Goal: Information Seeking & Learning: Learn about a topic

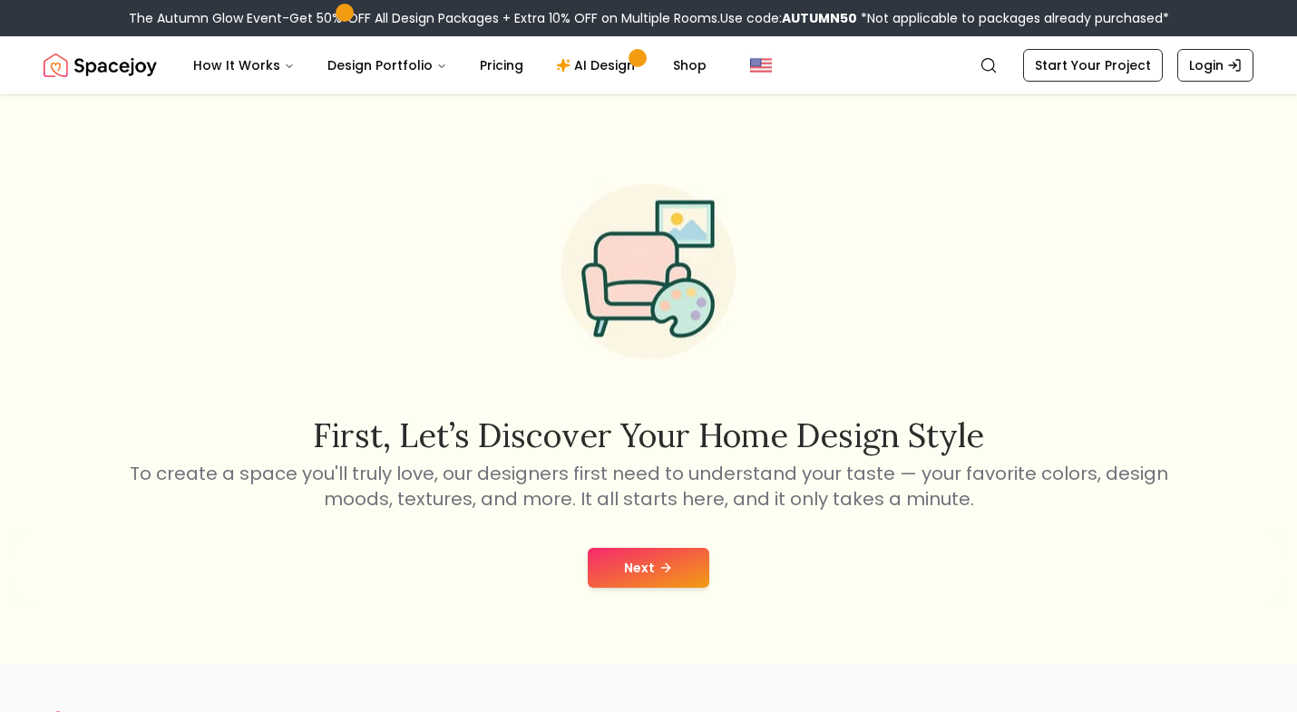
click at [636, 566] on button "Next" at bounding box center [649, 568] width 122 height 40
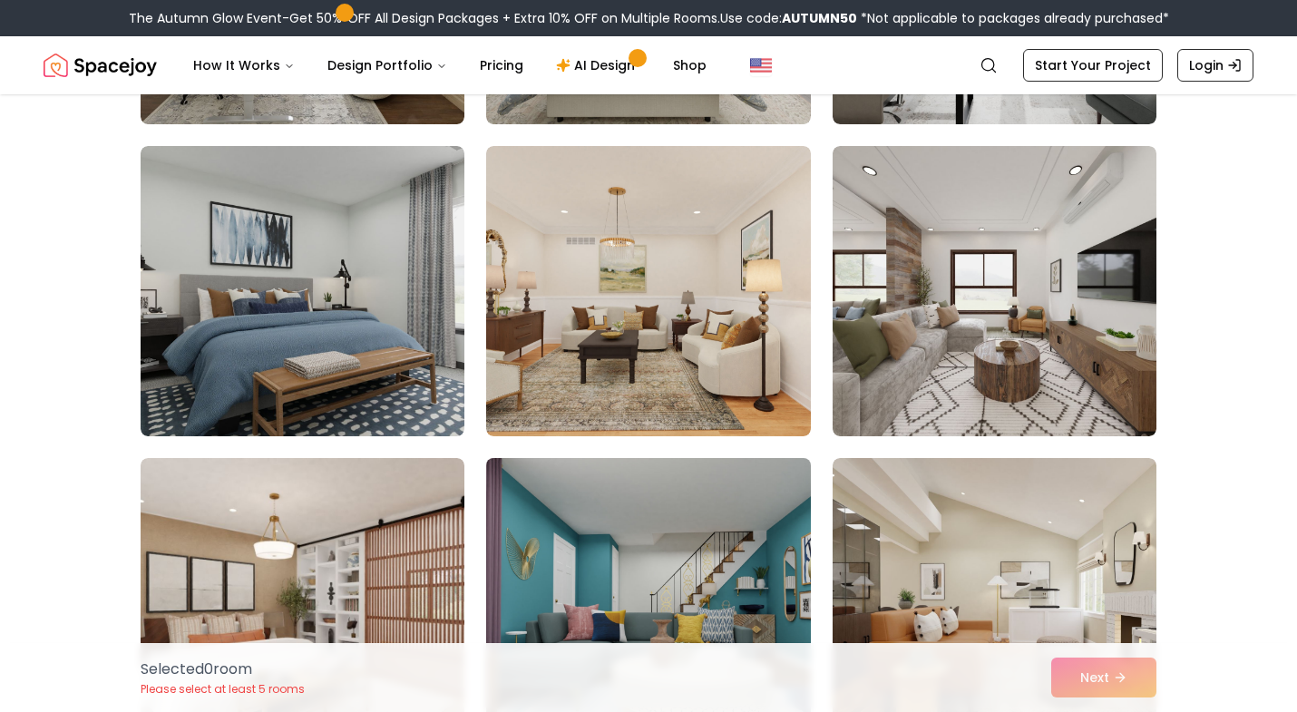
scroll to position [1955, 0]
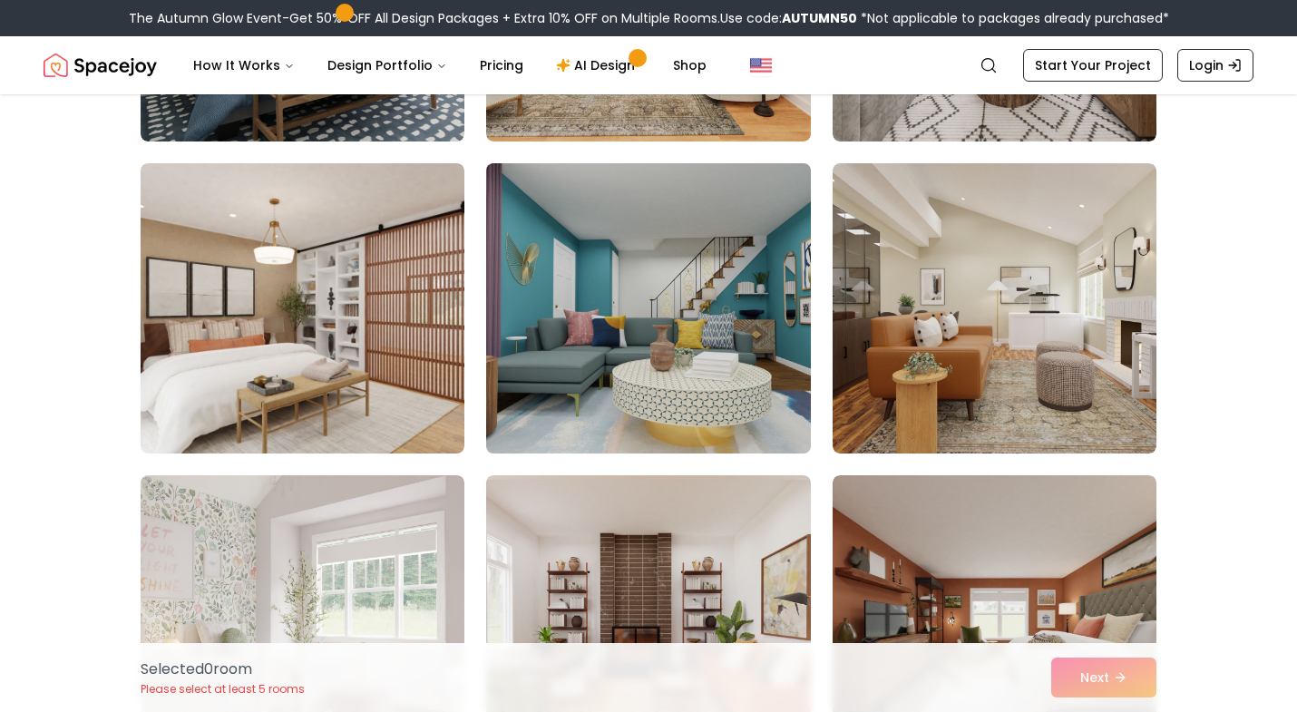
click at [664, 419] on img at bounding box center [648, 308] width 340 height 305
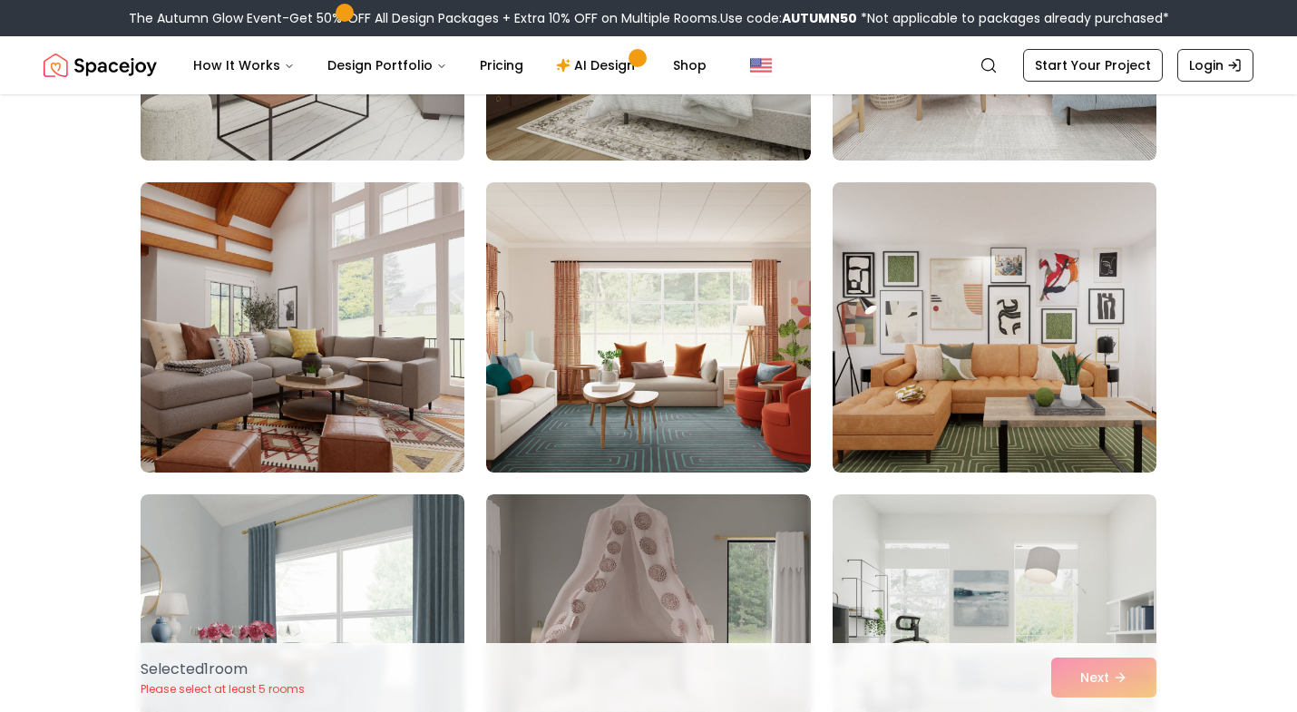
scroll to position [0, 0]
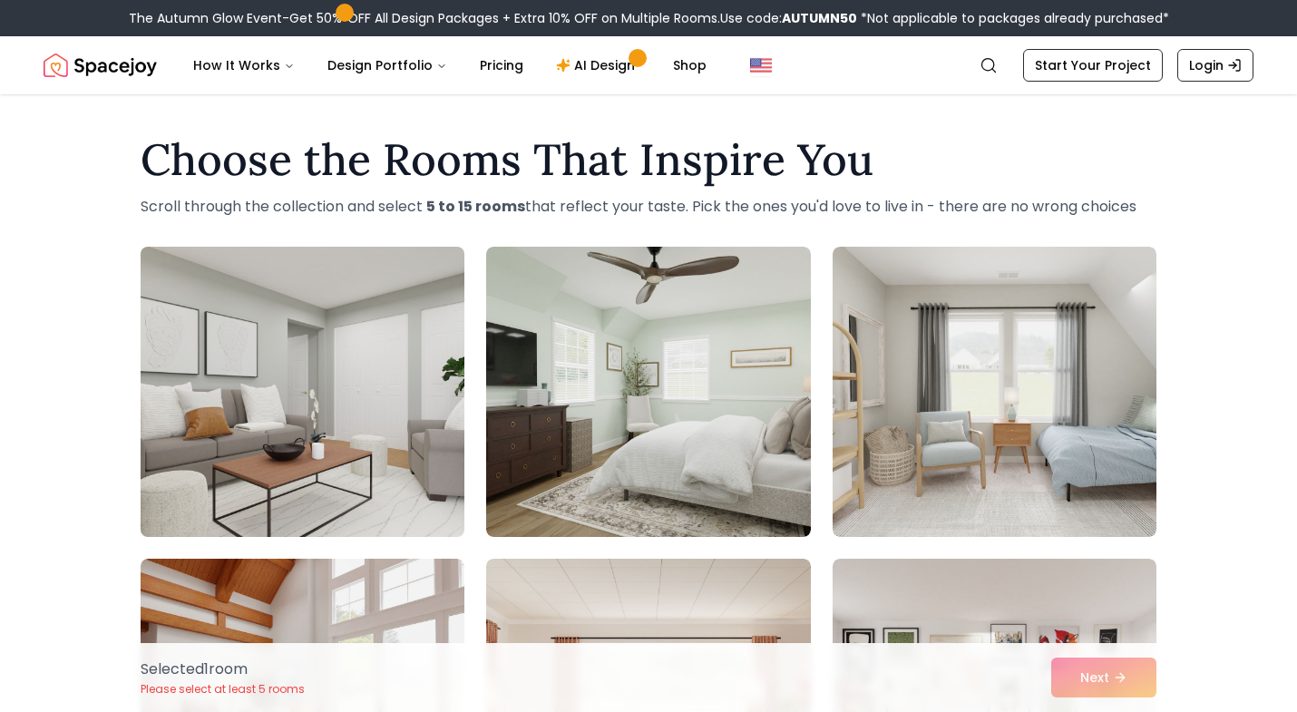
click at [355, 463] on img at bounding box center [302, 391] width 340 height 305
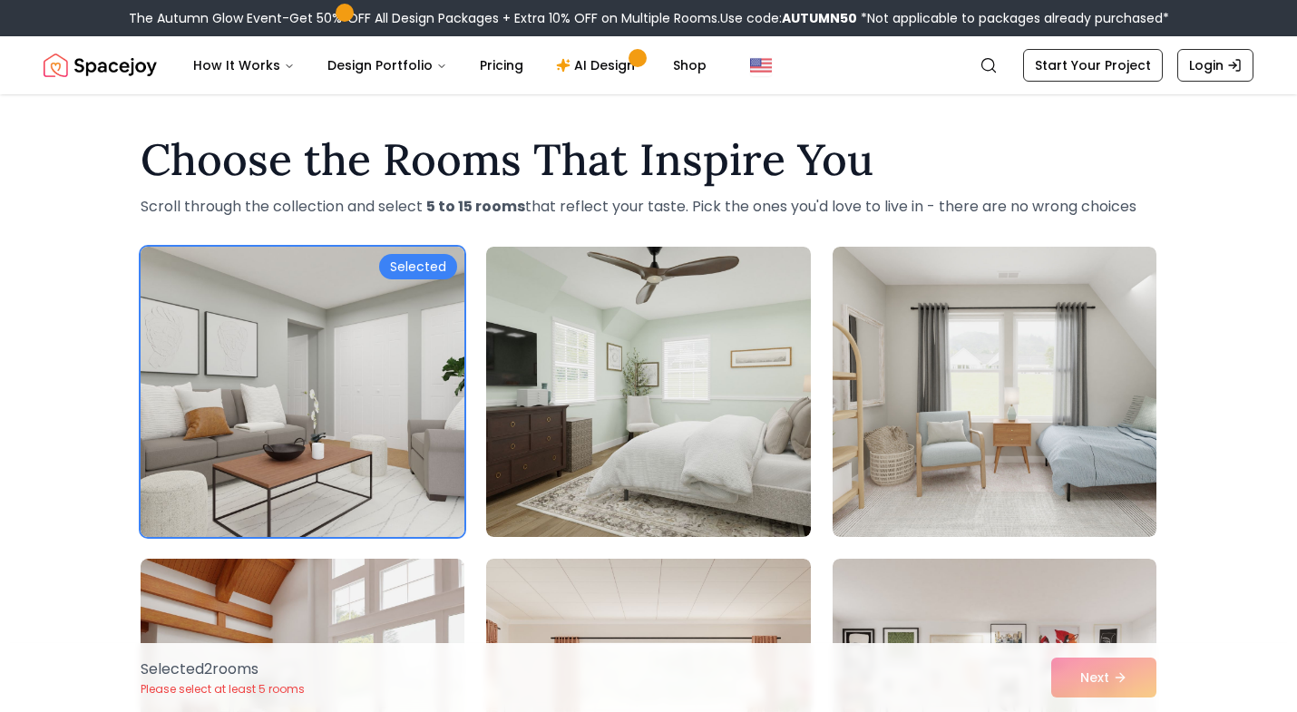
click at [427, 449] on img at bounding box center [302, 391] width 340 height 305
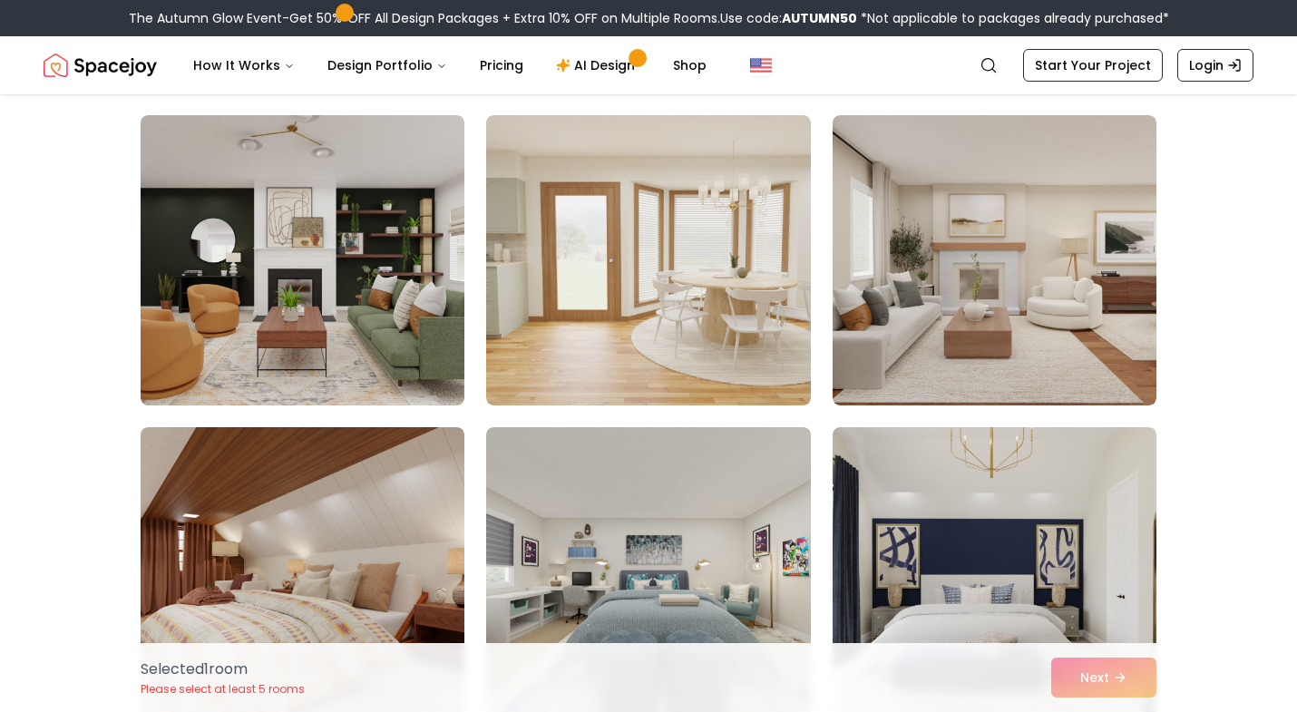
scroll to position [9473, 0]
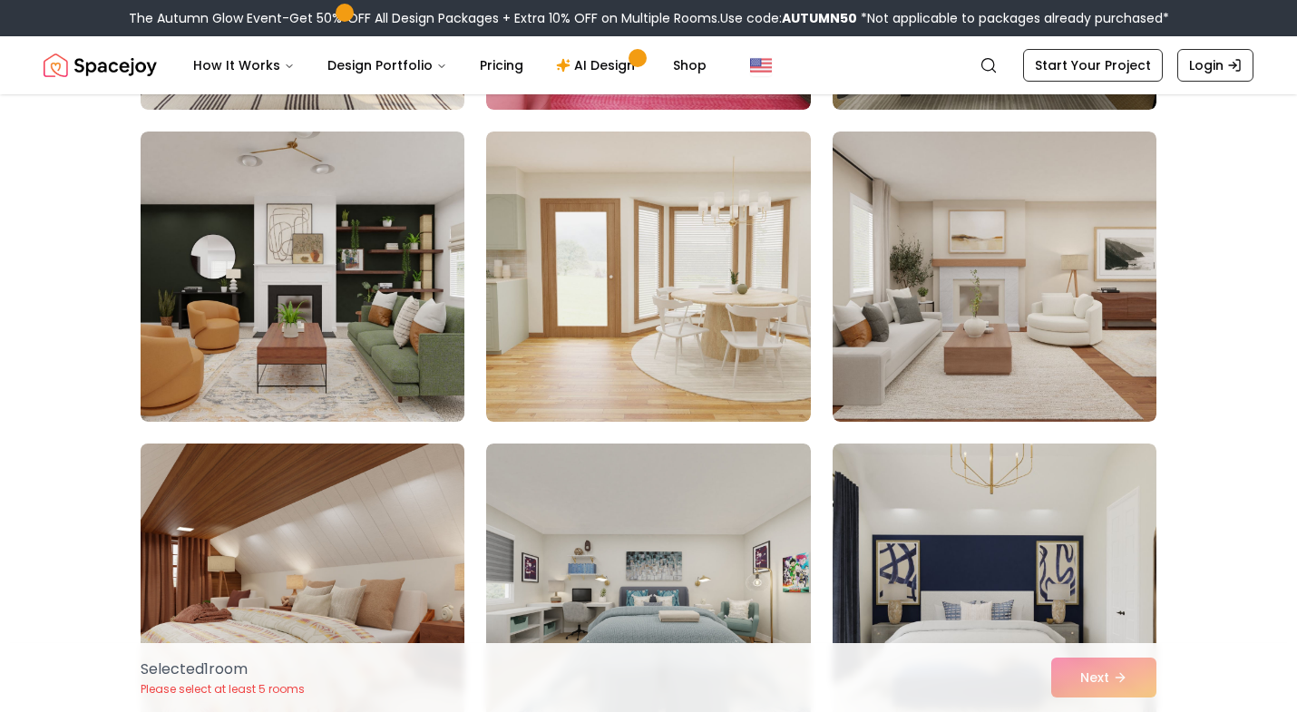
click at [384, 500] on img at bounding box center [302, 588] width 340 height 305
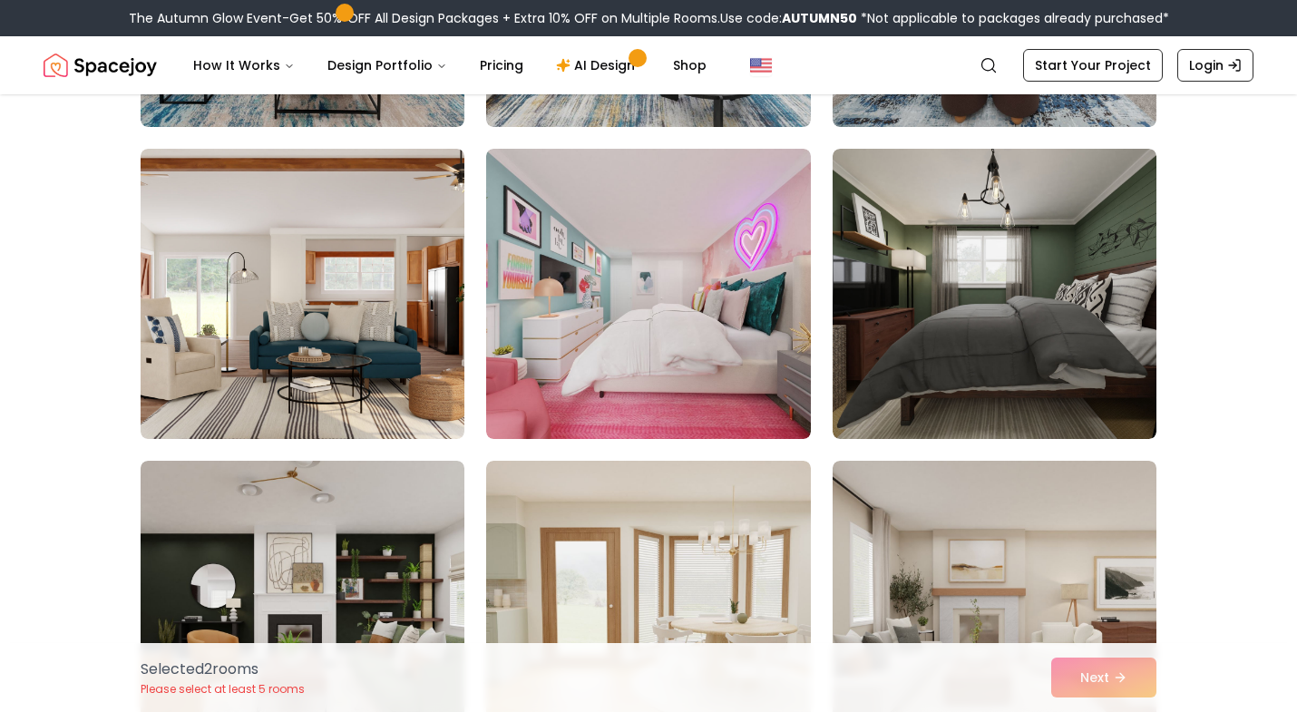
scroll to position [9143, 0]
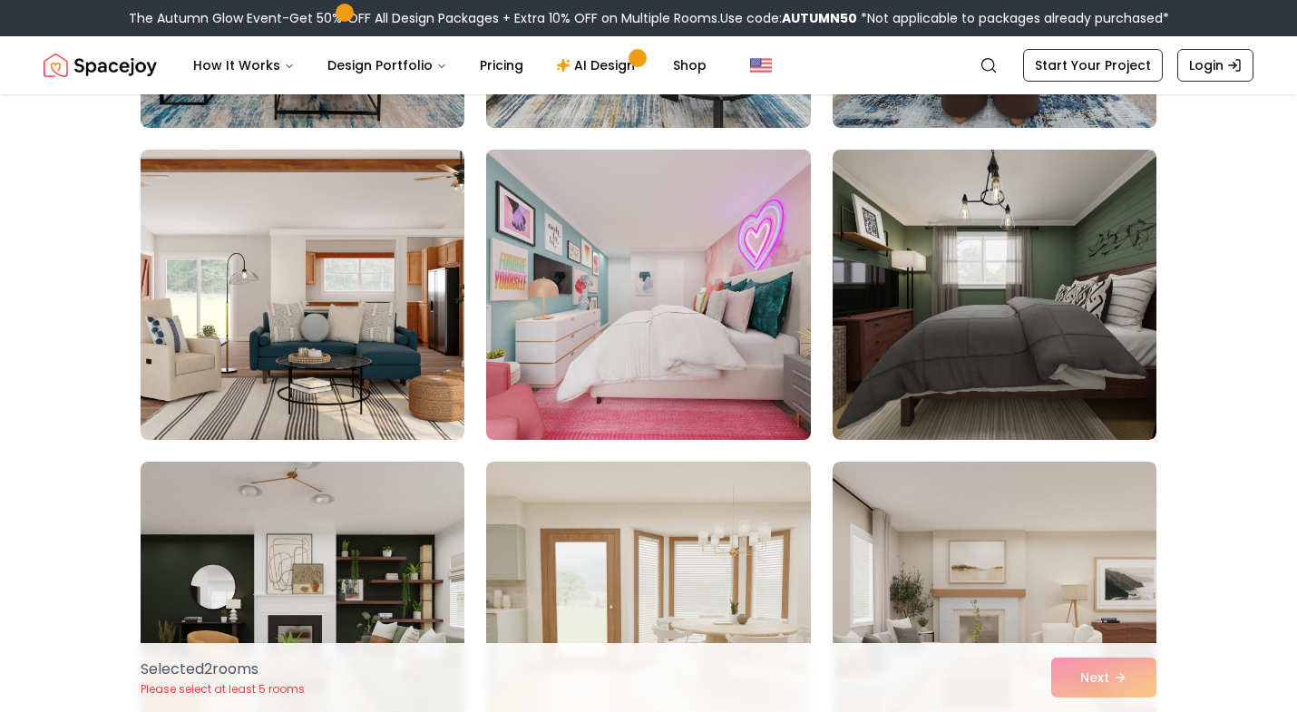
click at [688, 308] on img at bounding box center [648, 294] width 340 height 305
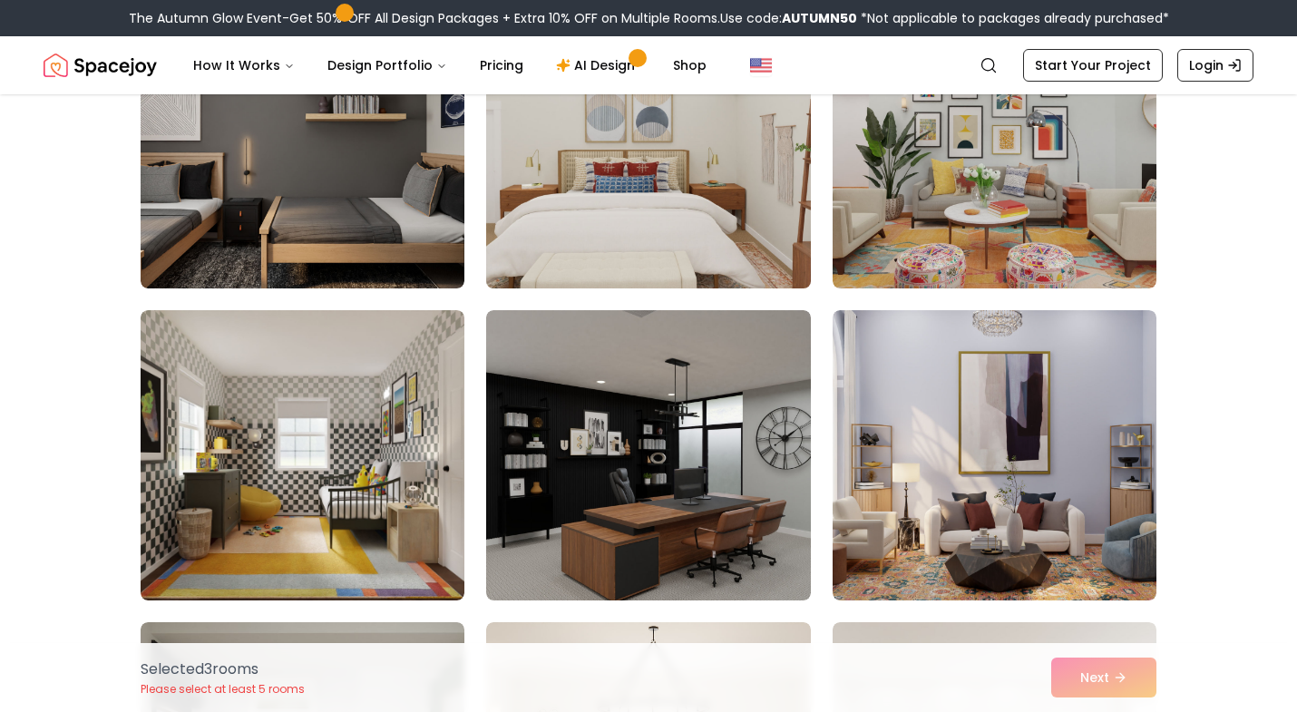
scroll to position [6802, 0]
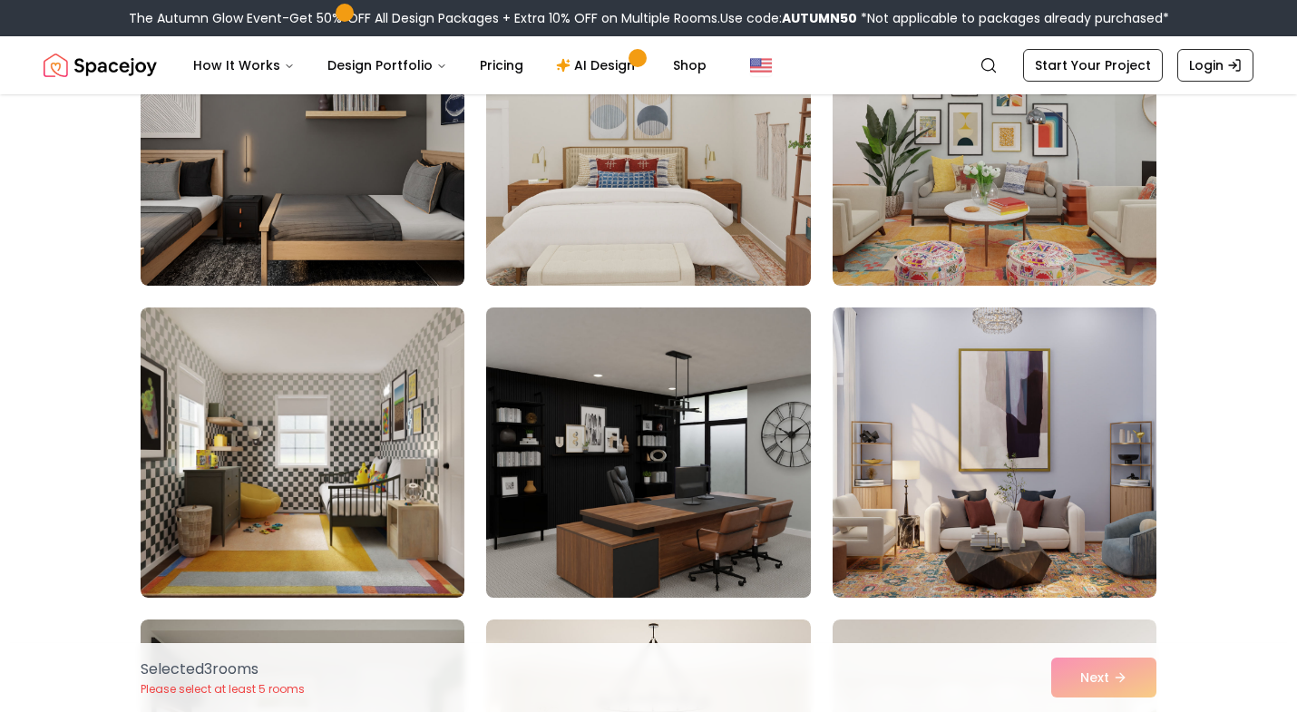
click at [663, 393] on img at bounding box center [648, 452] width 340 height 305
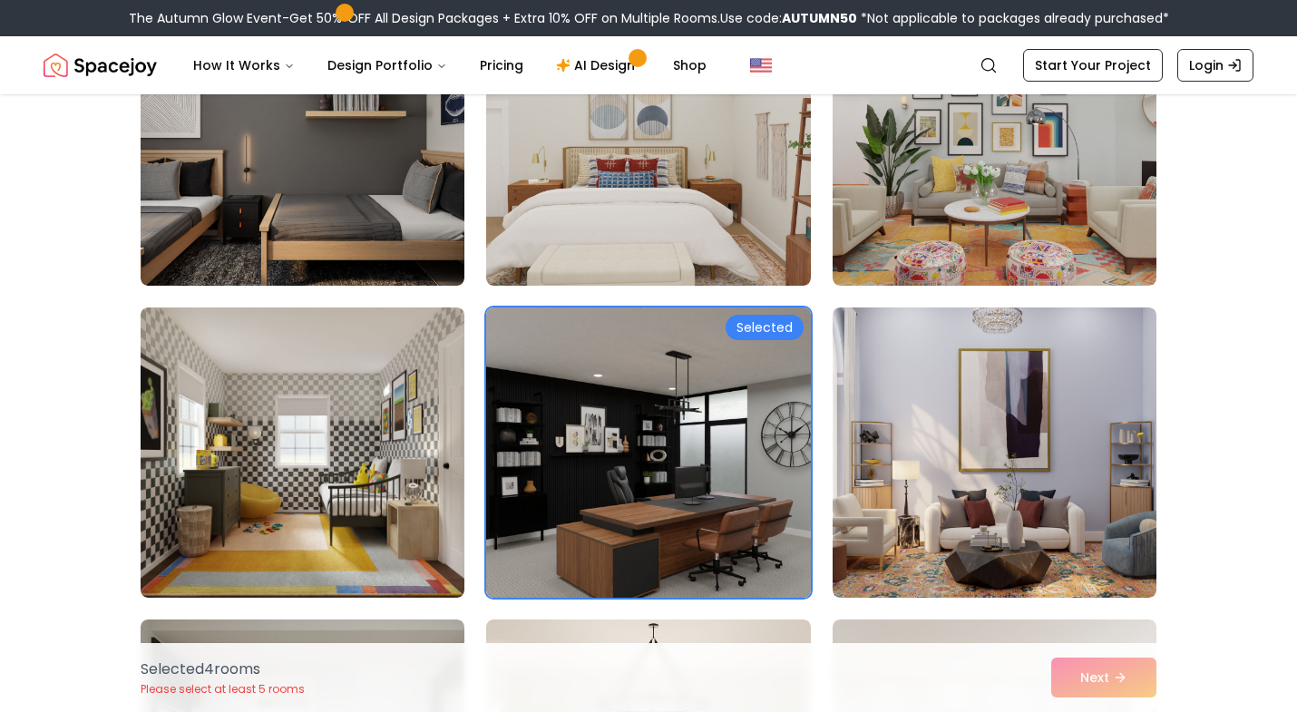
scroll to position [6632, 0]
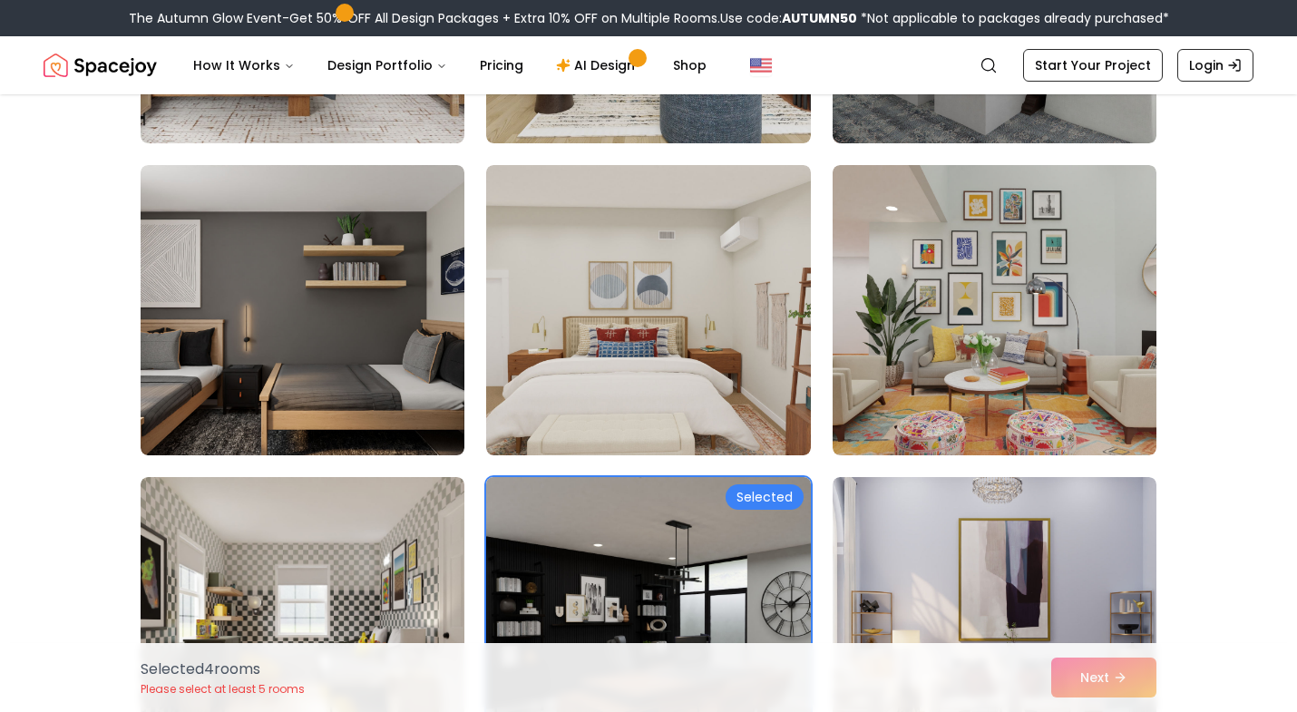
click at [663, 393] on img at bounding box center [648, 310] width 324 height 290
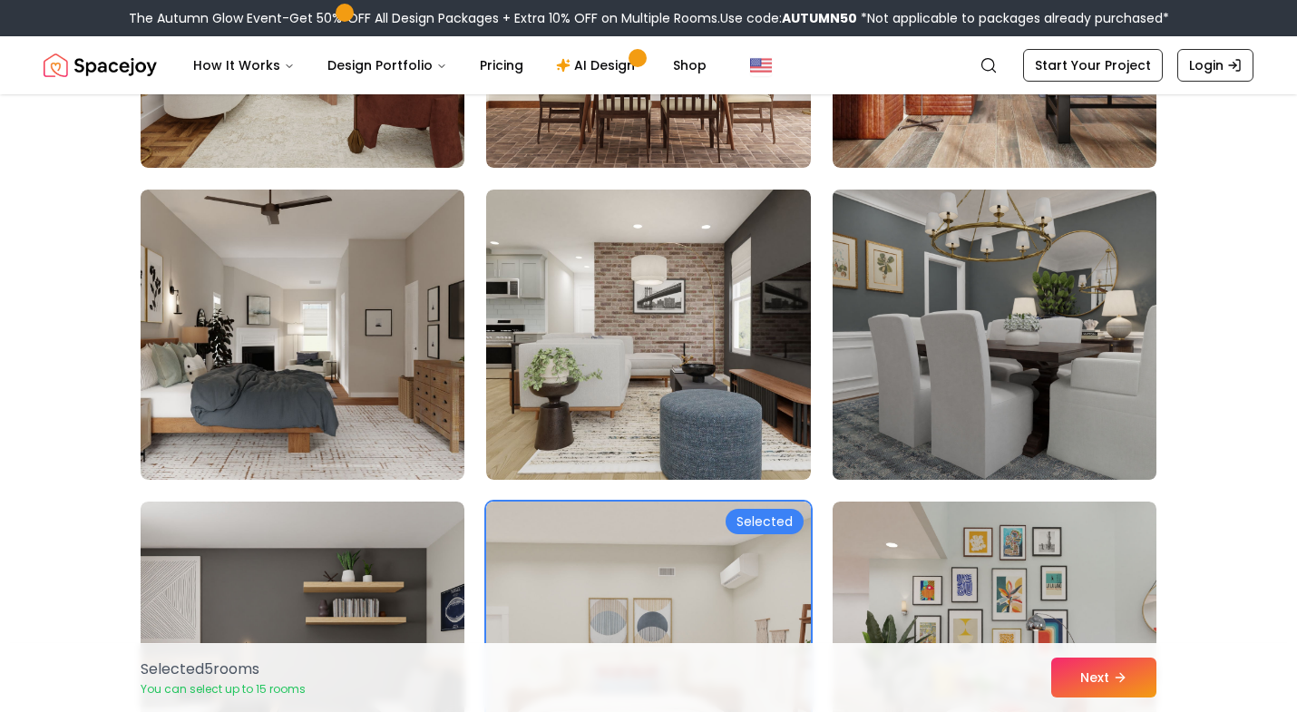
click at [958, 335] on img at bounding box center [994, 334] width 340 height 305
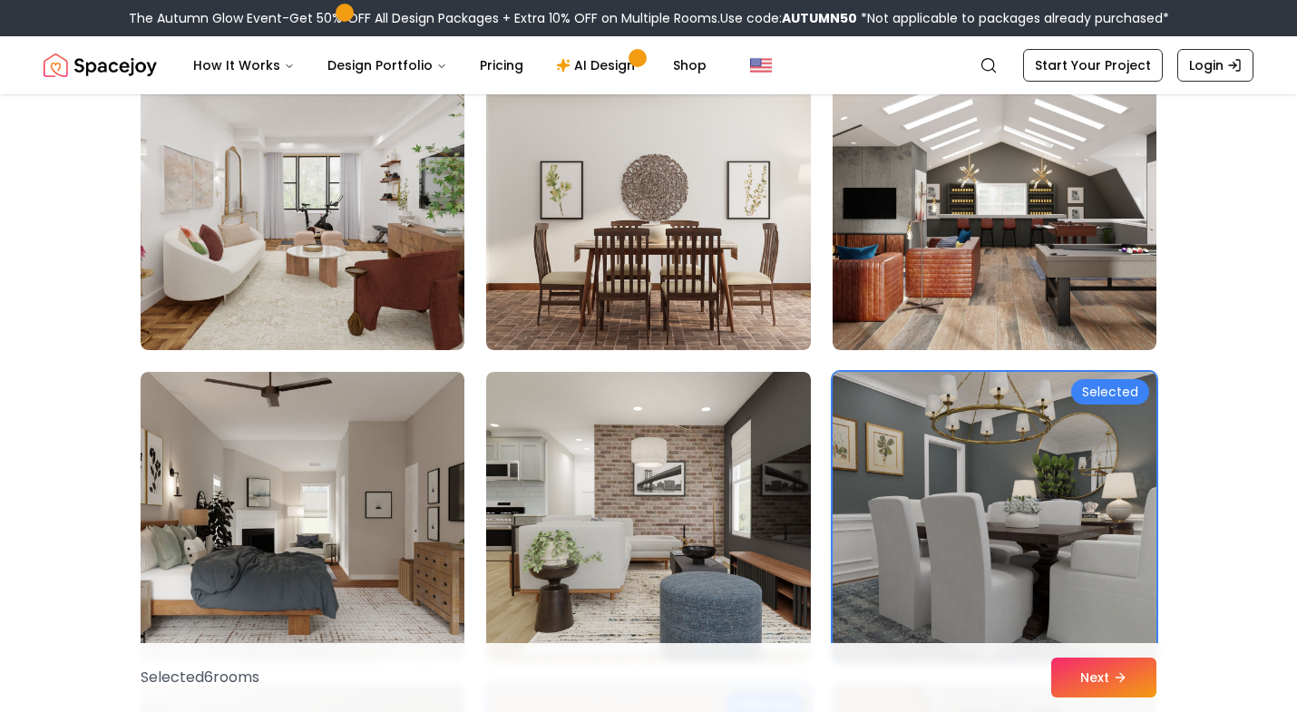
scroll to position [6112, 0]
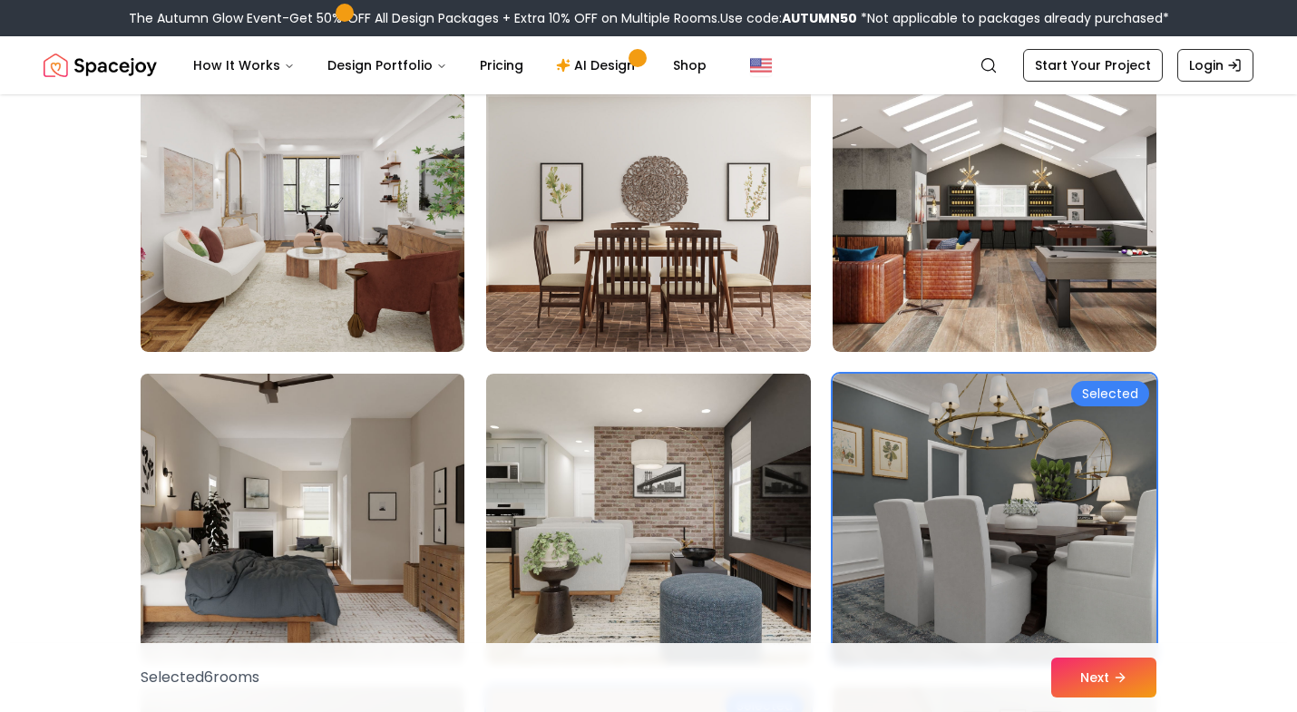
click at [360, 484] on img at bounding box center [302, 518] width 340 height 305
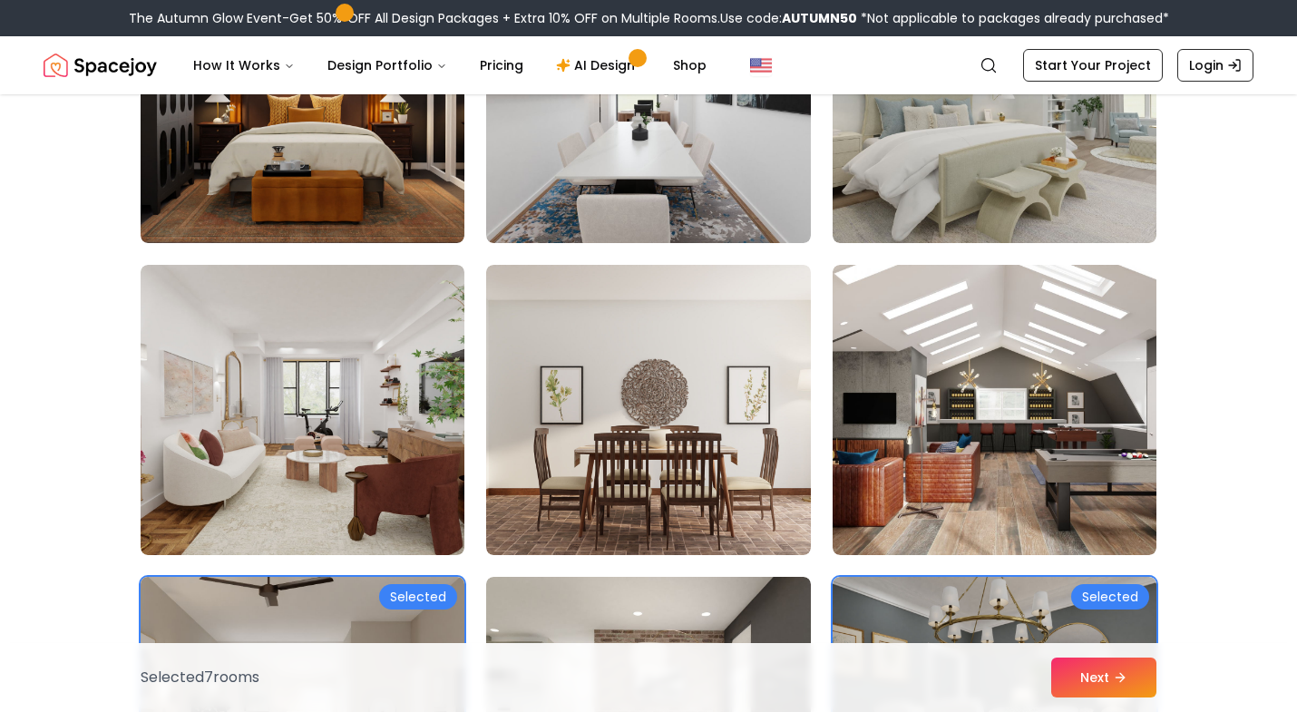
scroll to position [5904, 0]
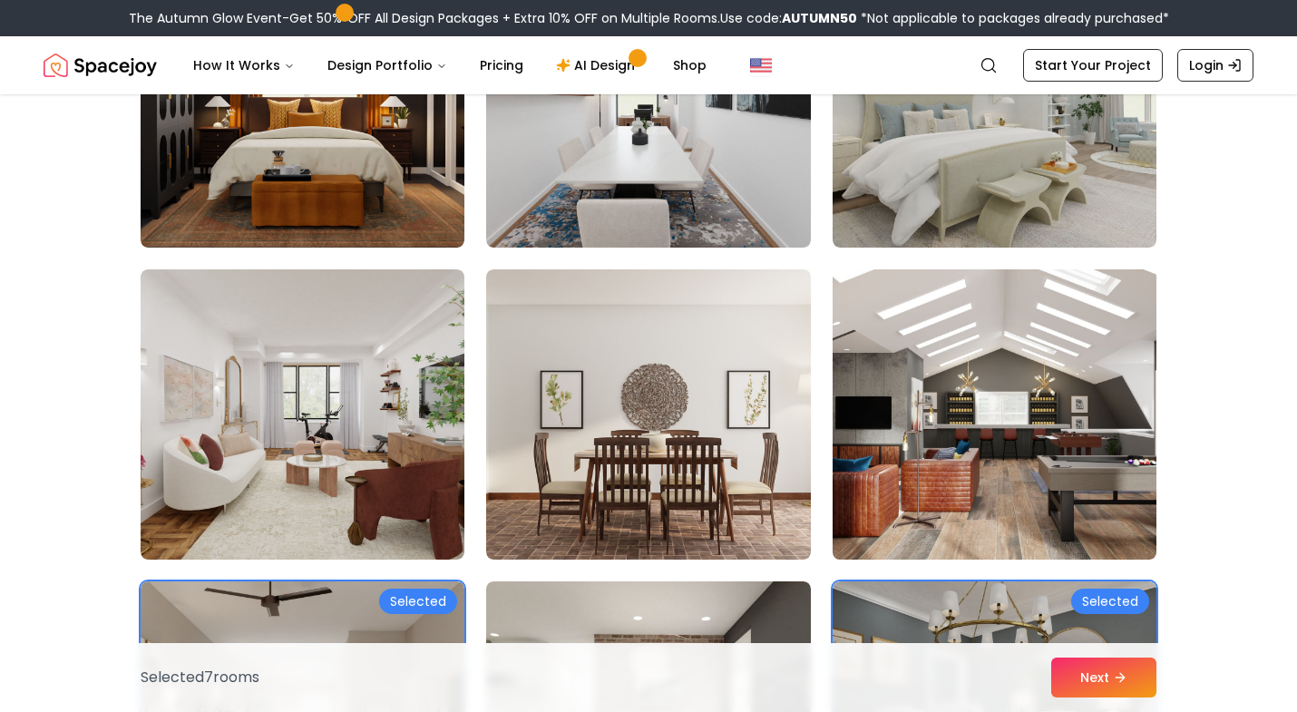
click at [947, 461] on img at bounding box center [994, 414] width 340 height 305
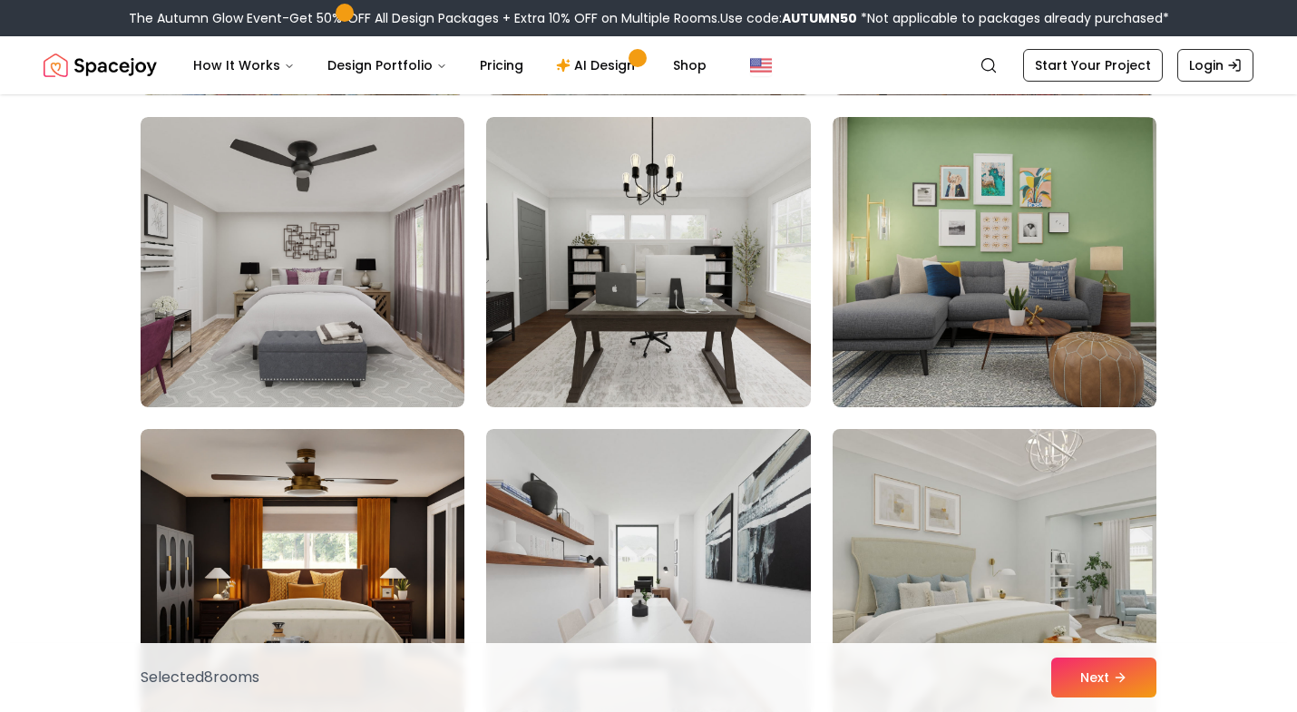
scroll to position [5424, 0]
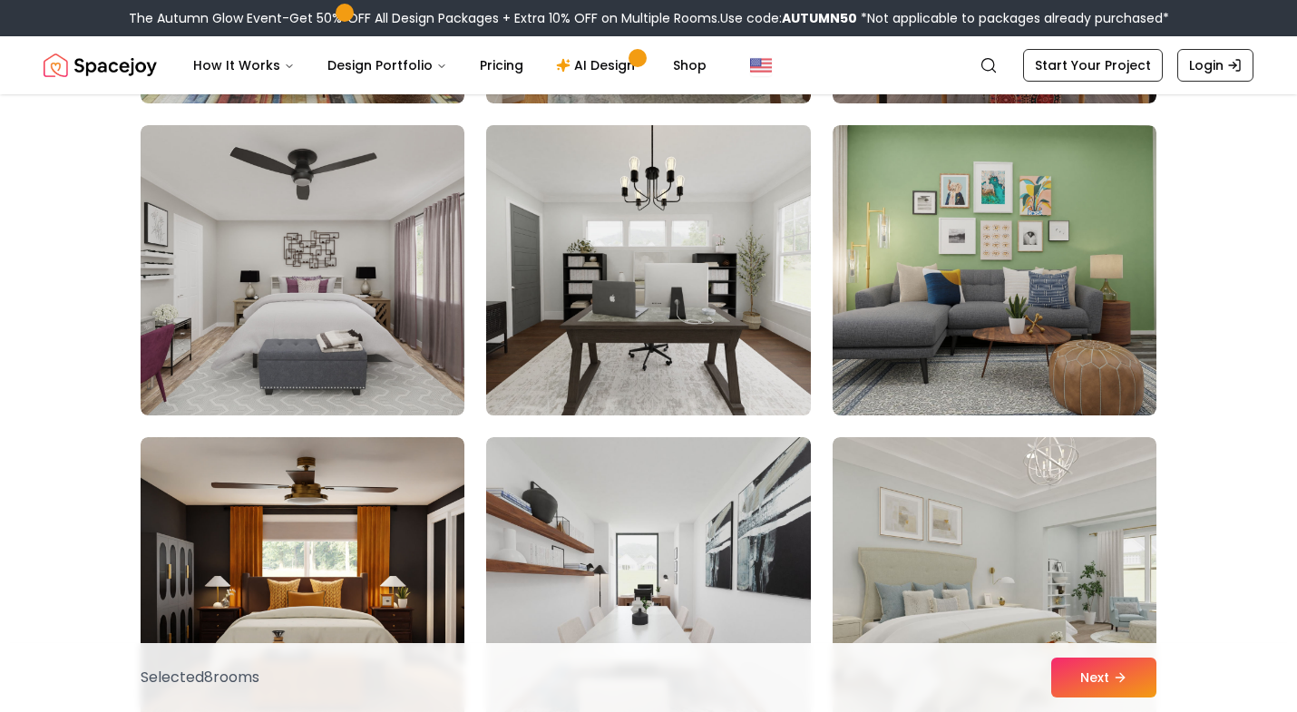
click at [708, 341] on img at bounding box center [648, 270] width 340 height 305
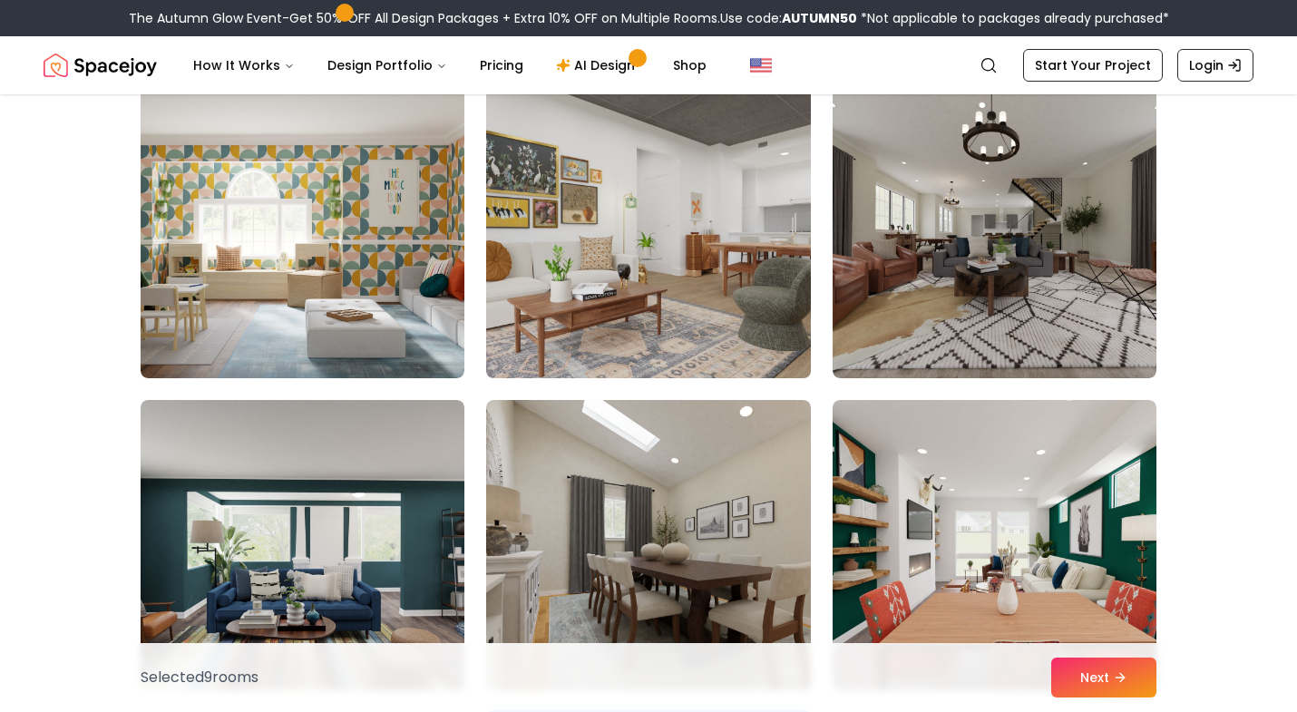
scroll to position [4834, 0]
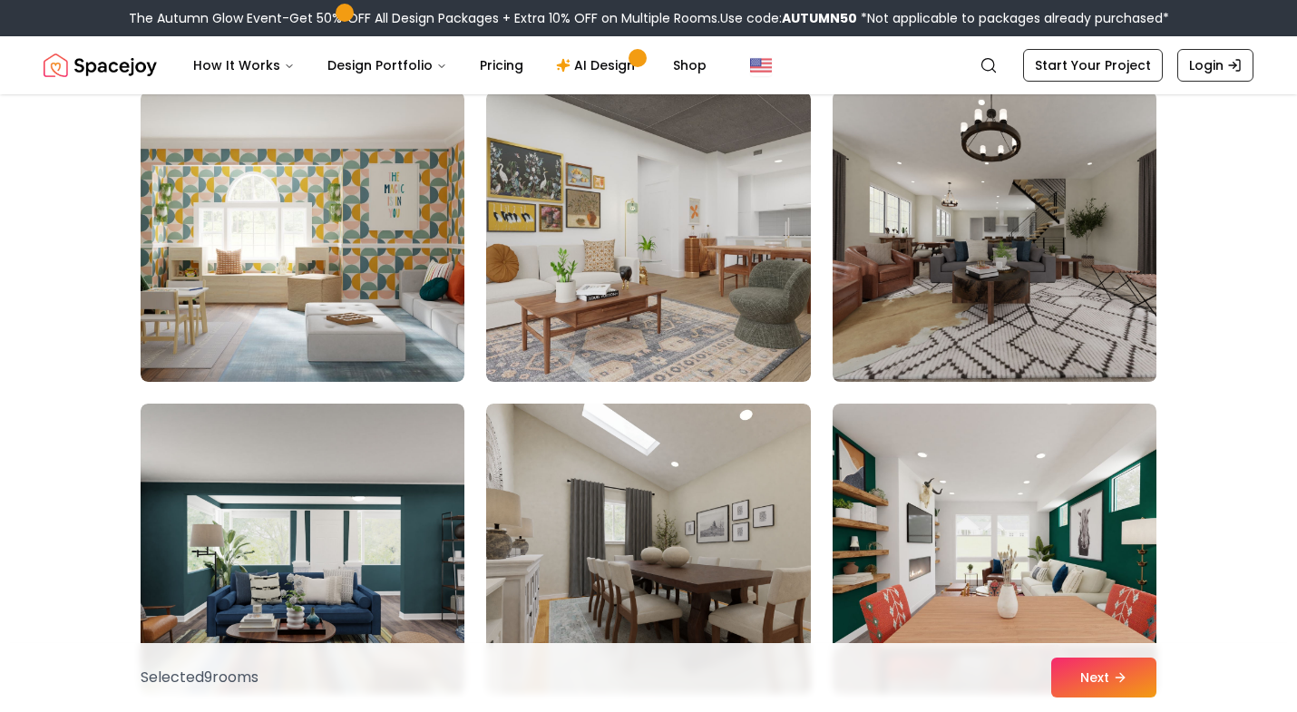
click at [1065, 293] on img at bounding box center [994, 236] width 340 height 305
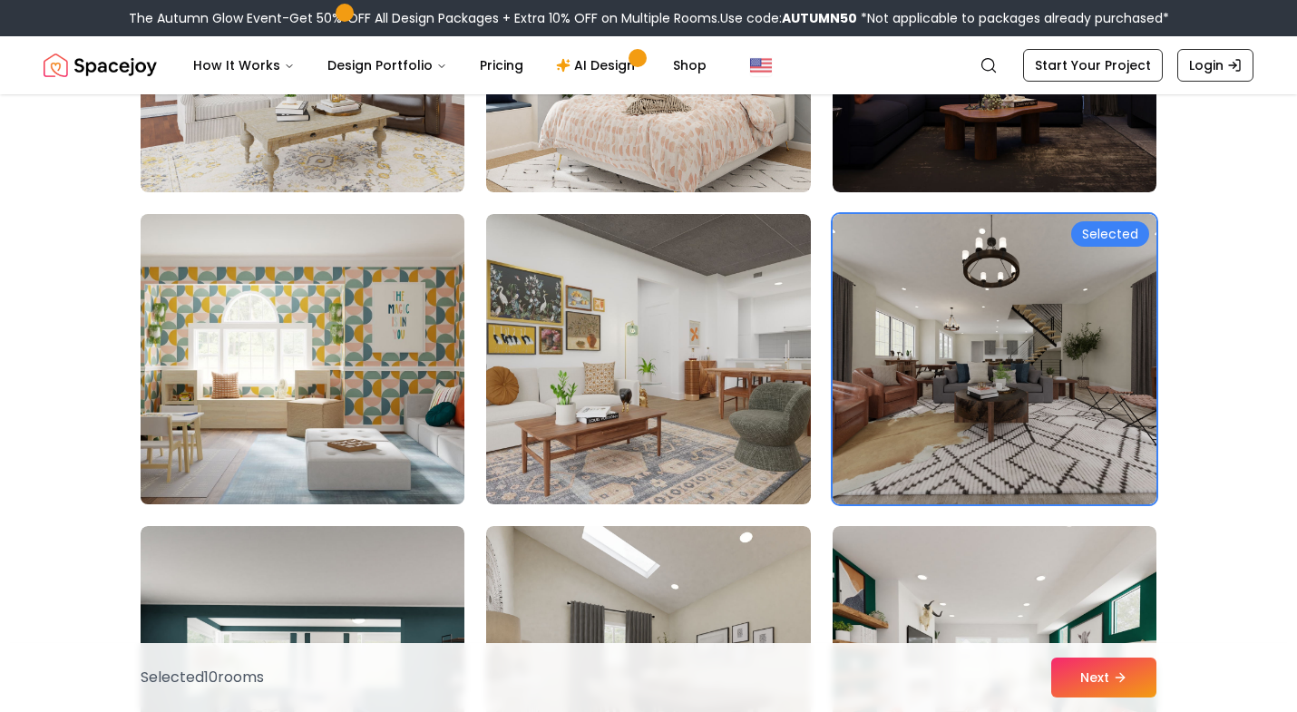
click at [345, 481] on img at bounding box center [302, 359] width 340 height 305
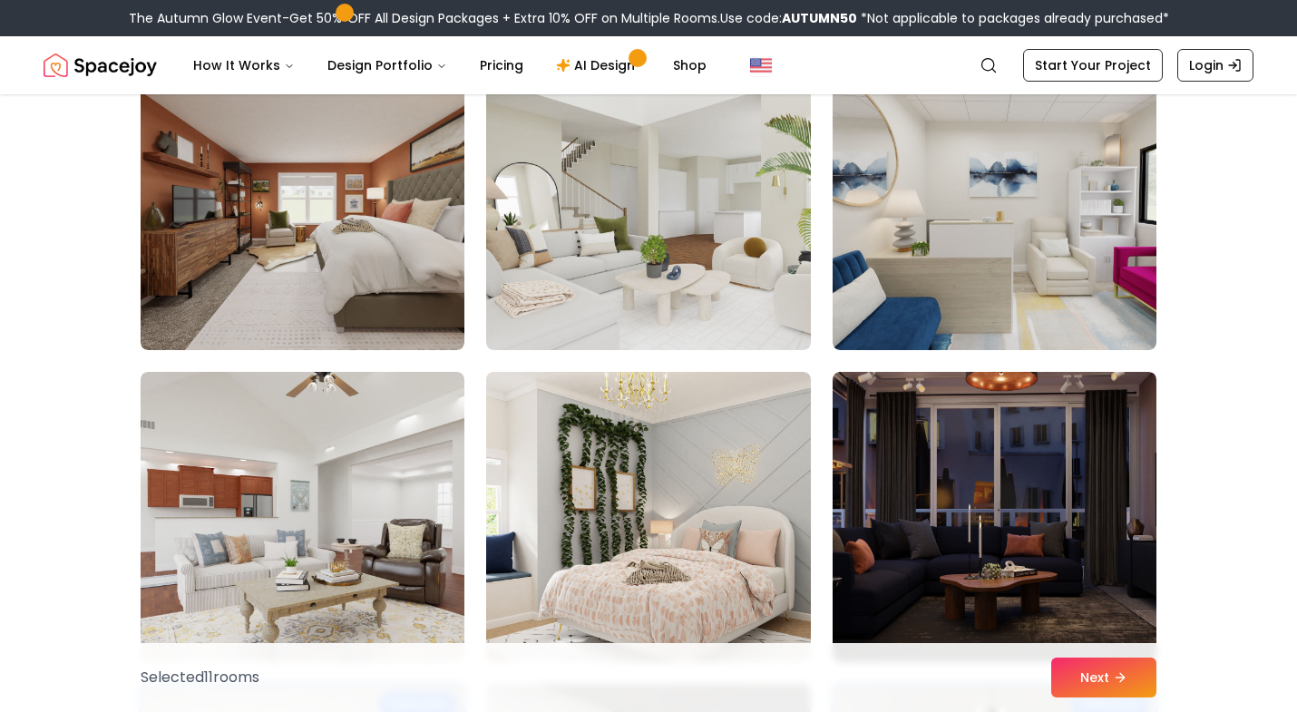
scroll to position [4244, 0]
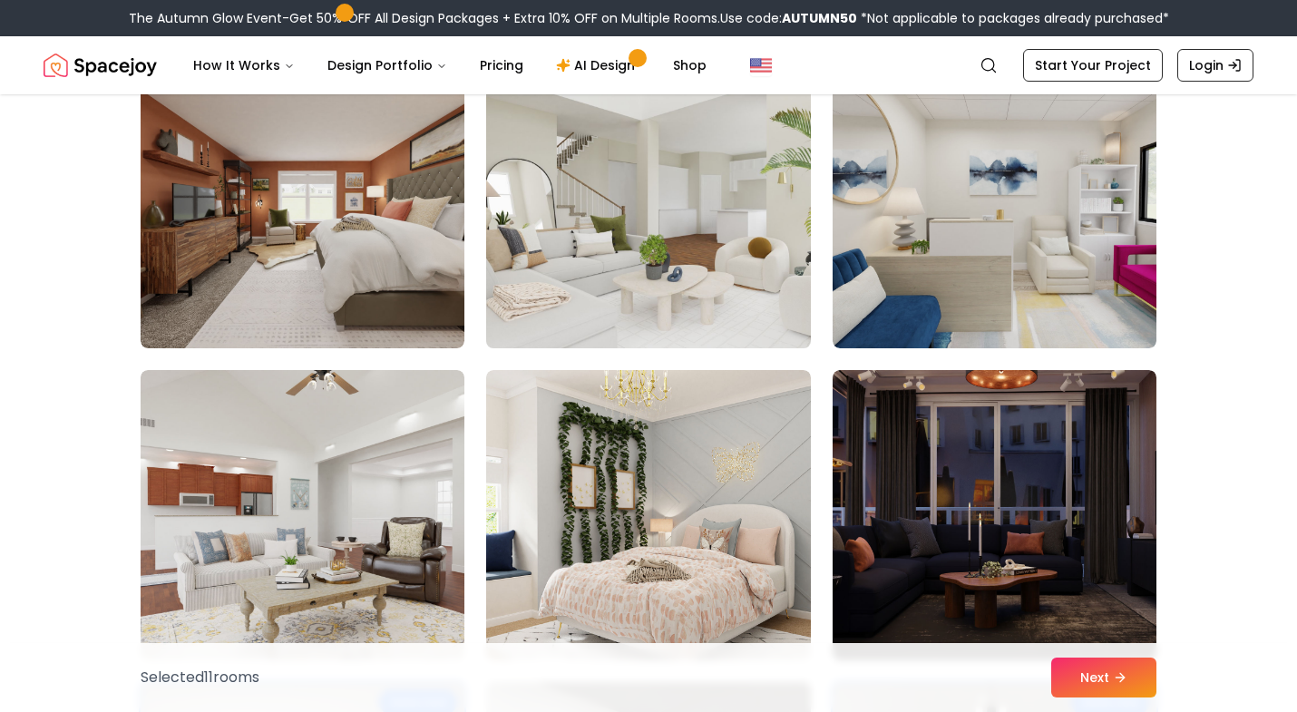
click at [559, 238] on img at bounding box center [648, 203] width 340 height 305
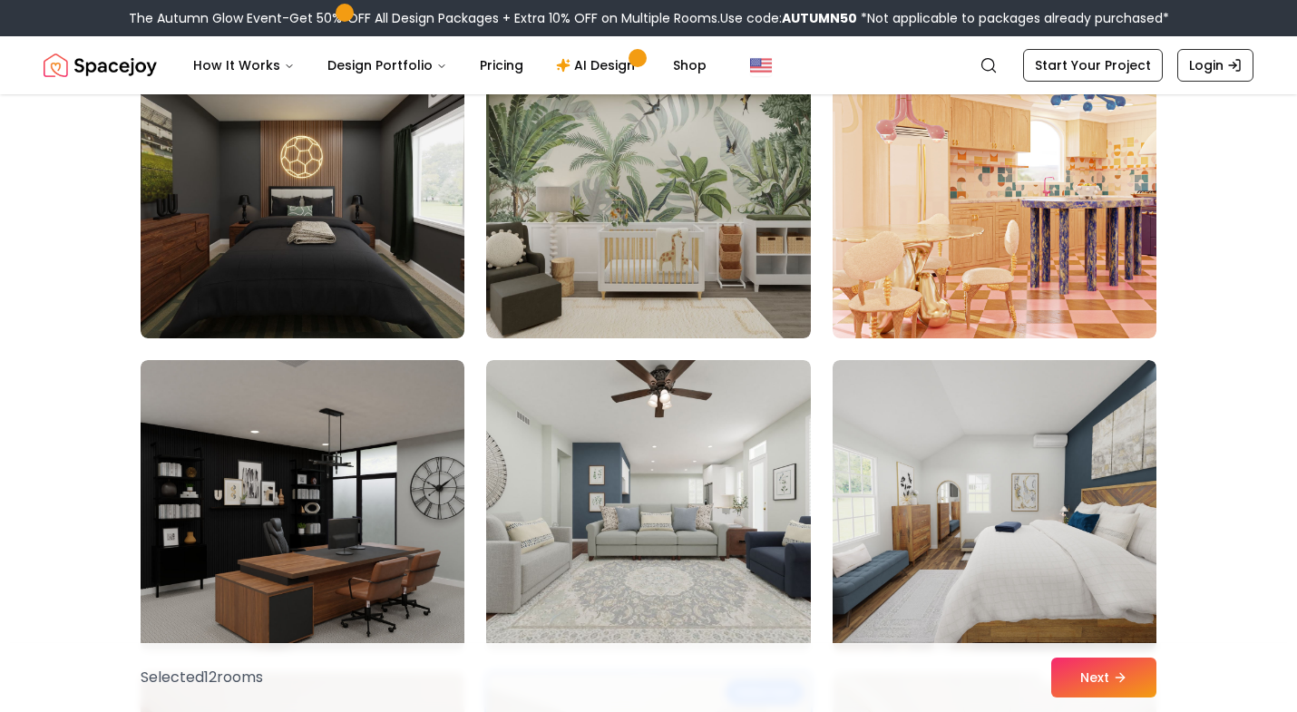
scroll to position [3619, 0]
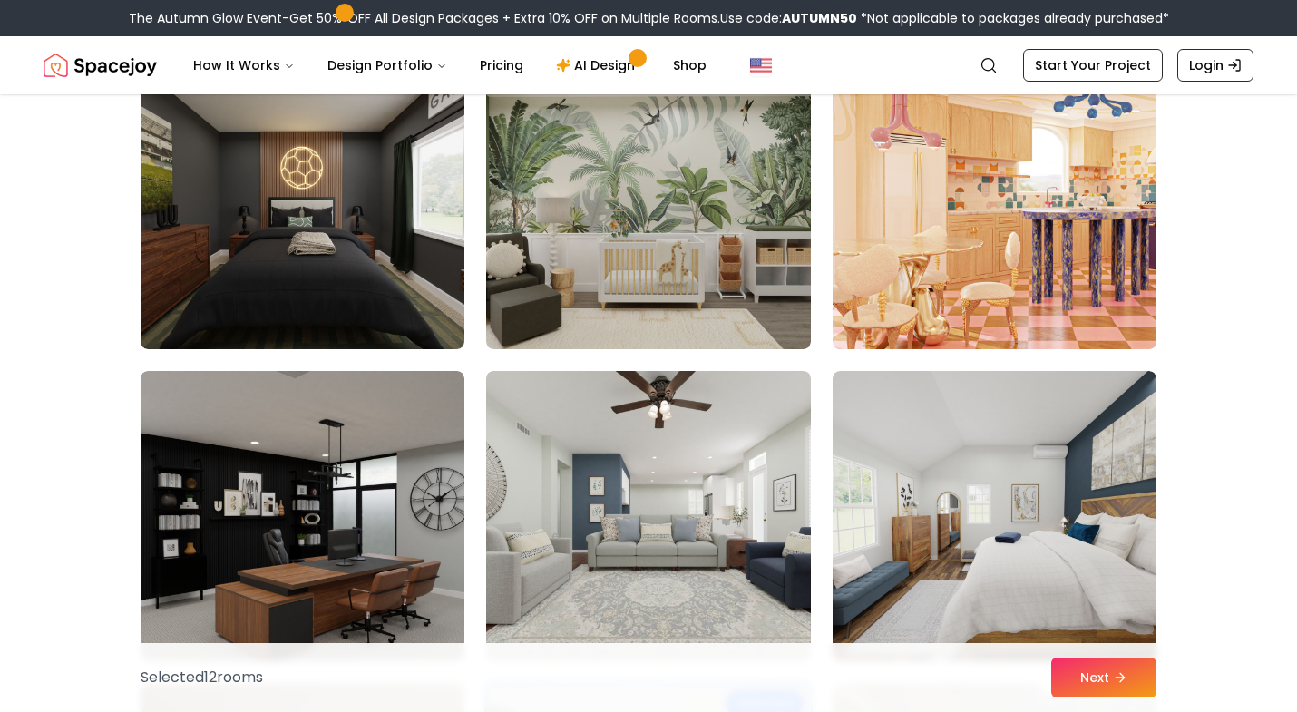
click at [954, 295] on img at bounding box center [994, 204] width 340 height 305
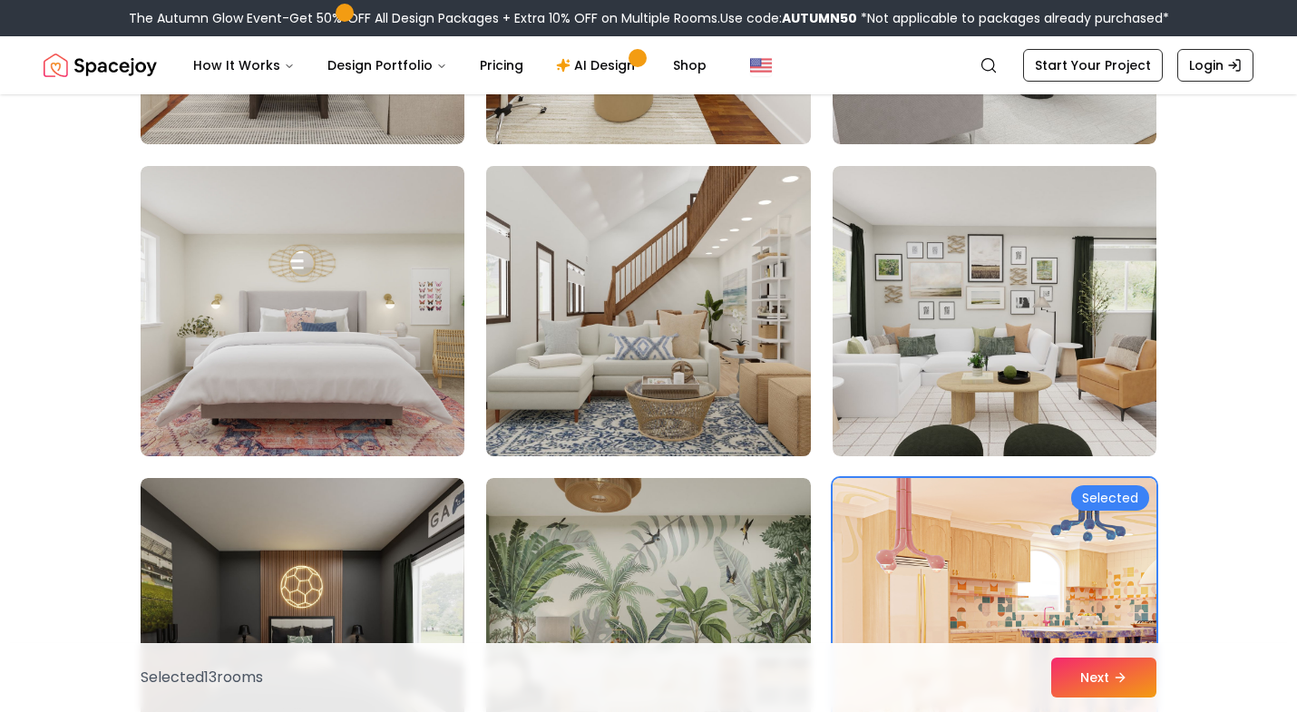
click at [731, 364] on img at bounding box center [648, 311] width 340 height 305
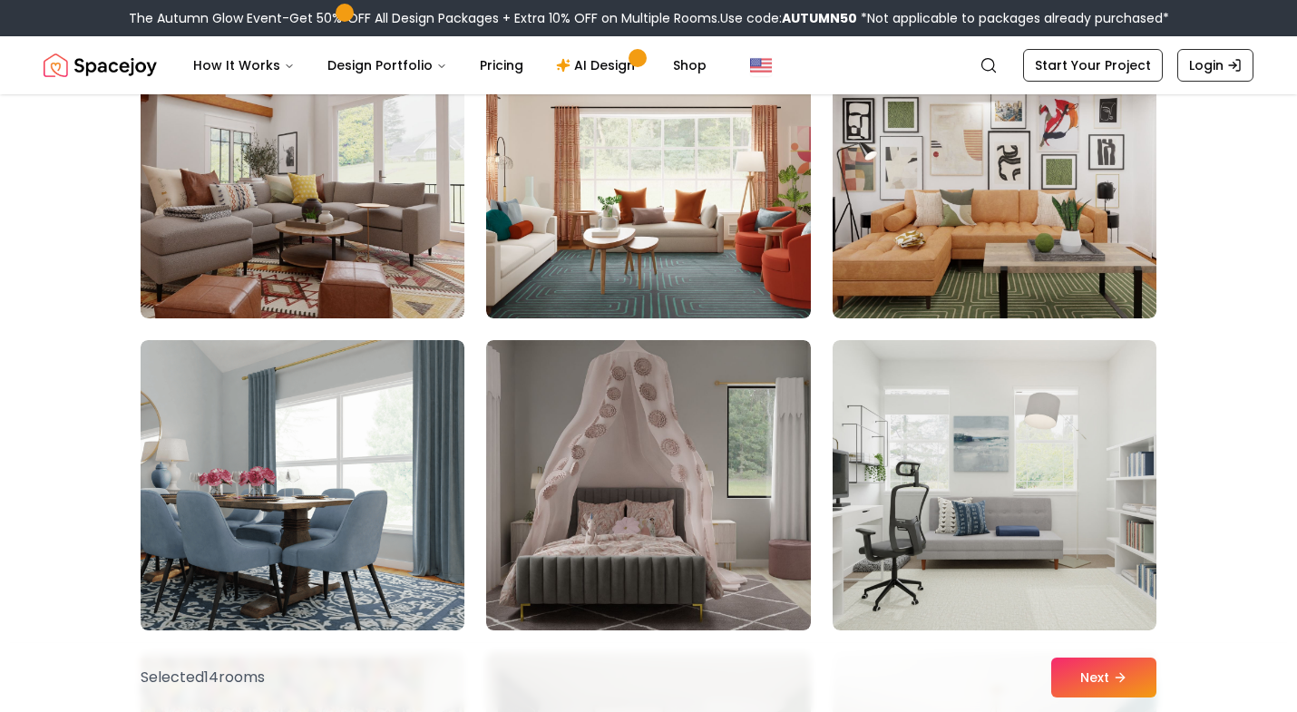
scroll to position [442, 0]
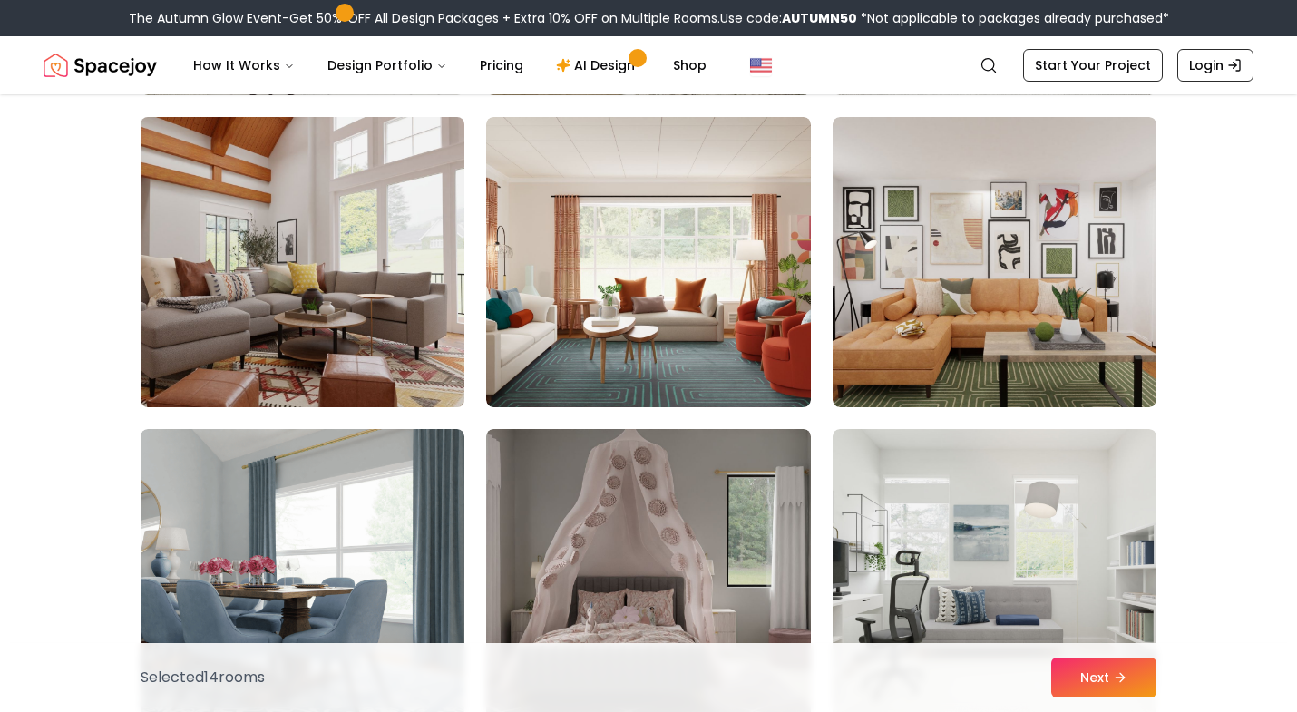
click at [266, 356] on img at bounding box center [302, 262] width 340 height 305
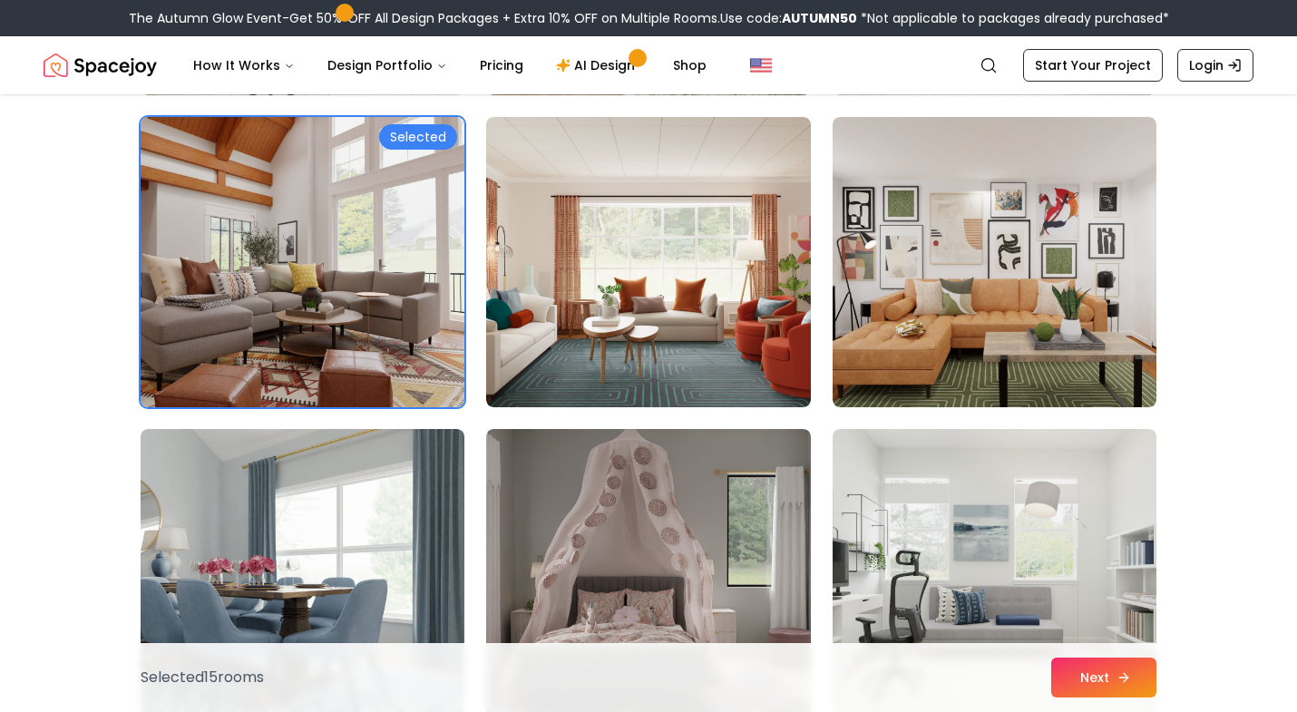
click at [1124, 686] on button "Next" at bounding box center [1103, 677] width 105 height 40
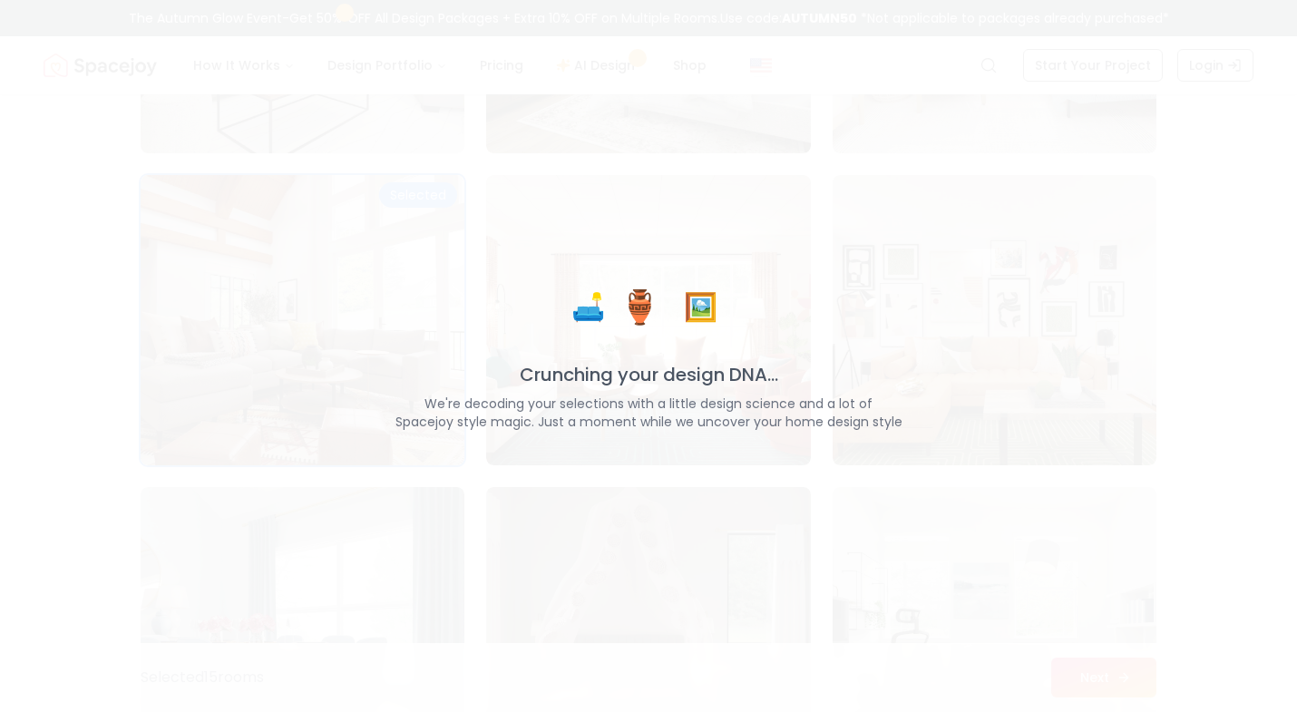
scroll to position [500, 0]
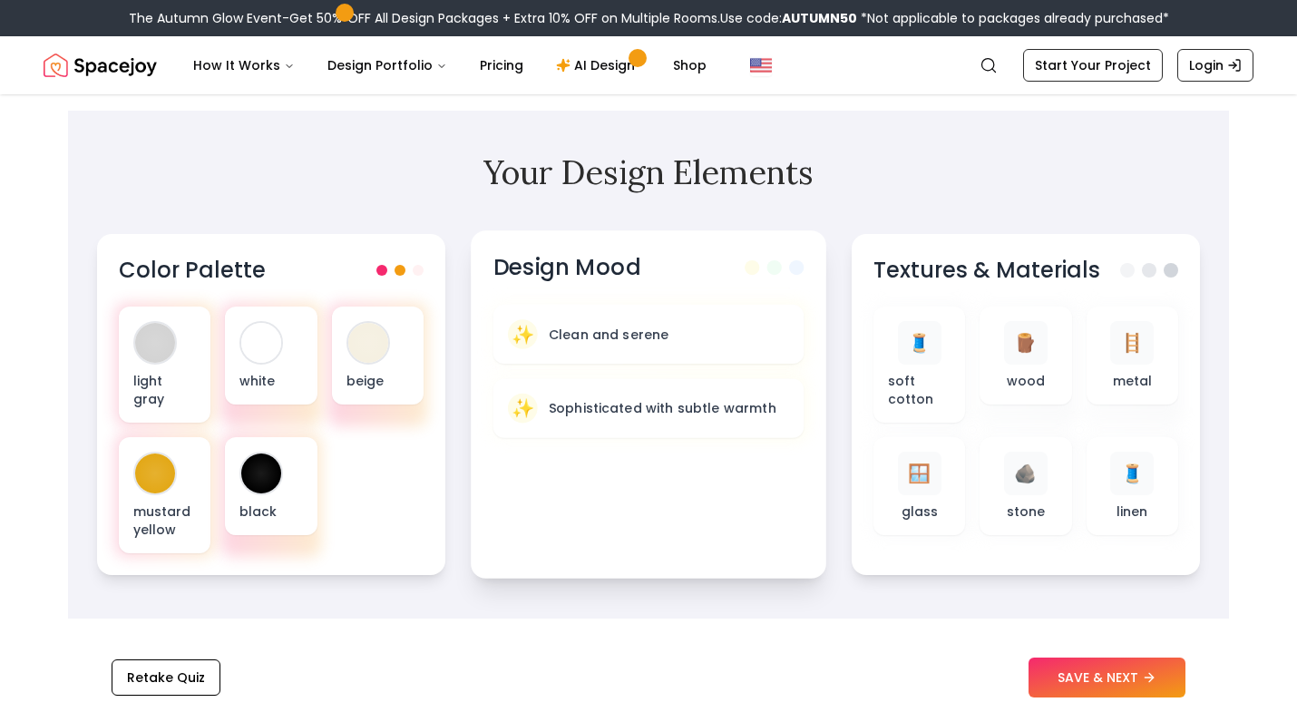
scroll to position [34, 0]
